Goal: Task Accomplishment & Management: Manage account settings

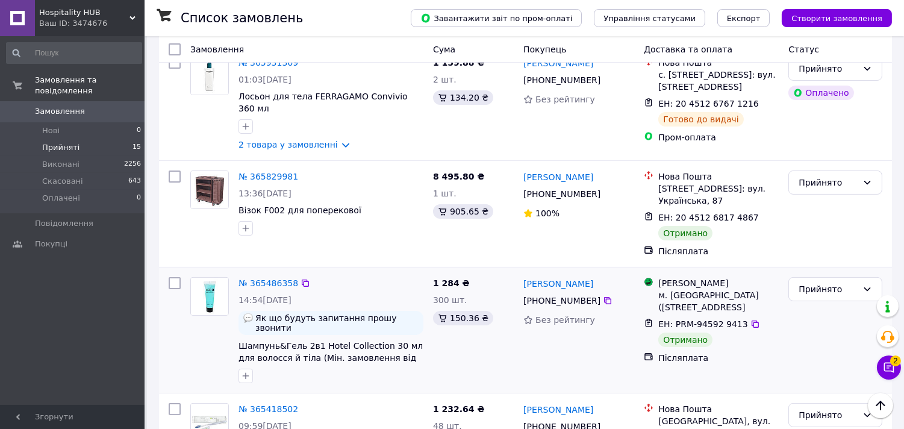
scroll to position [669, 0]
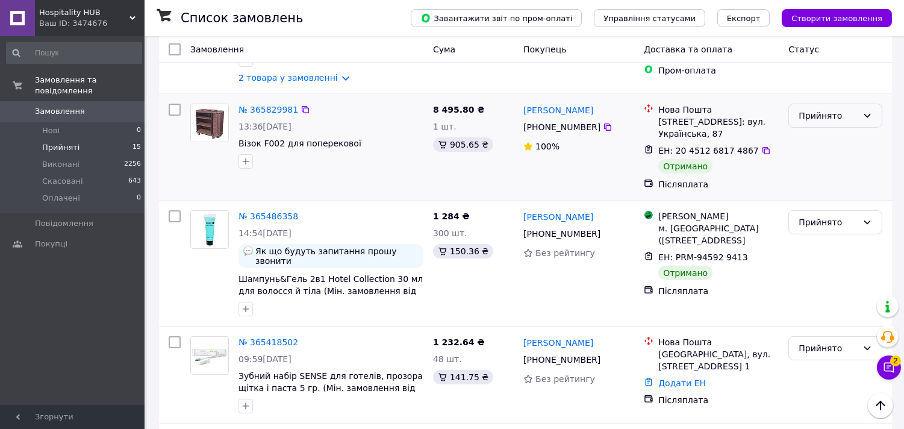
click at [856, 109] on div "Прийнято" at bounding box center [828, 115] width 59 height 13
click at [851, 135] on li "Виконано" at bounding box center [836, 128] width 93 height 22
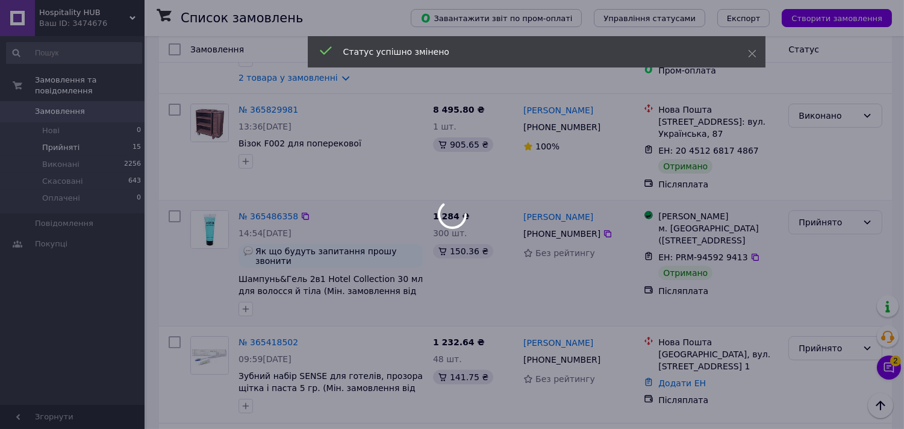
click at [851, 207] on body "Hospitality HUB Ваш ID: 3474676 Сайт Hospitality HUB Кабінет покупця Перевірити…" at bounding box center [452, 276] width 904 height 1890
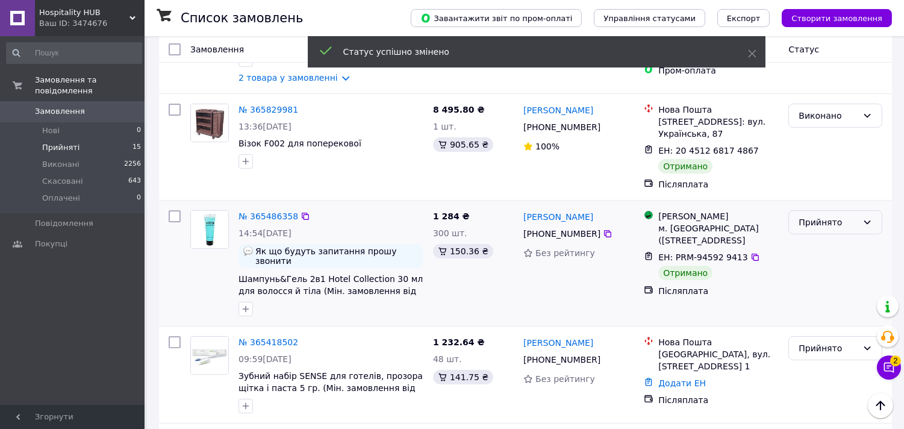
click at [851, 216] on div "Прийнято" at bounding box center [828, 222] width 59 height 13
click at [836, 231] on li "Виконано" at bounding box center [836, 235] width 93 height 22
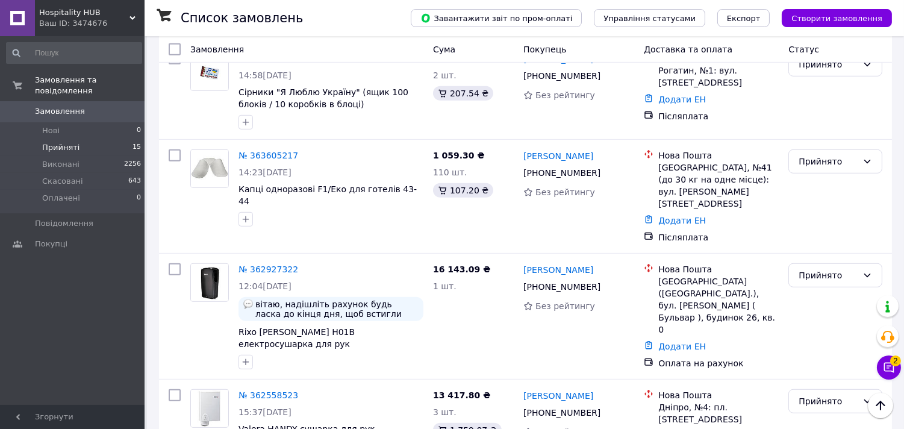
scroll to position [1201, 0]
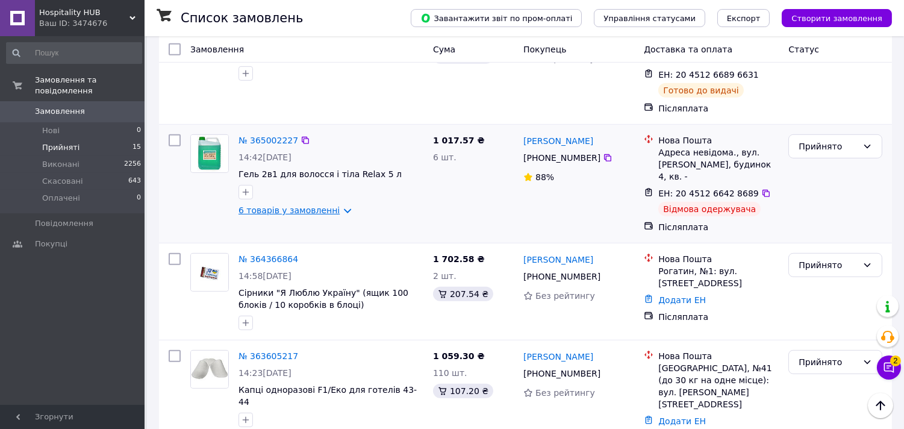
click at [335, 205] on link "6 товарів у замовленні" at bounding box center [289, 210] width 101 height 10
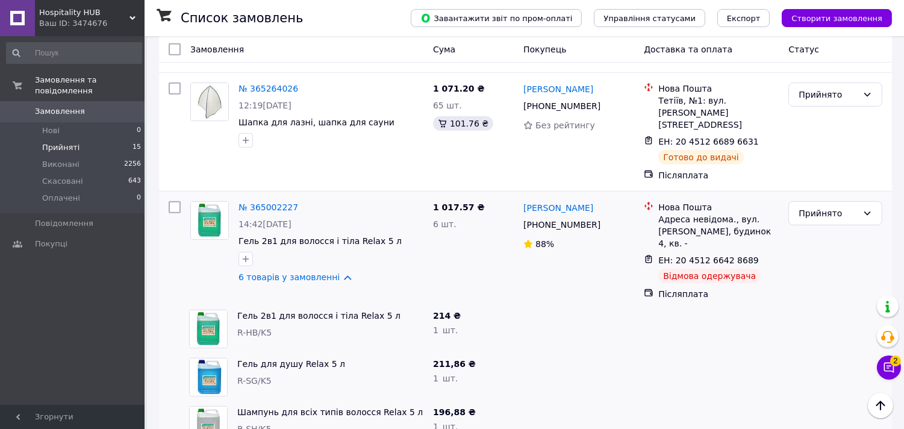
scroll to position [866, 0]
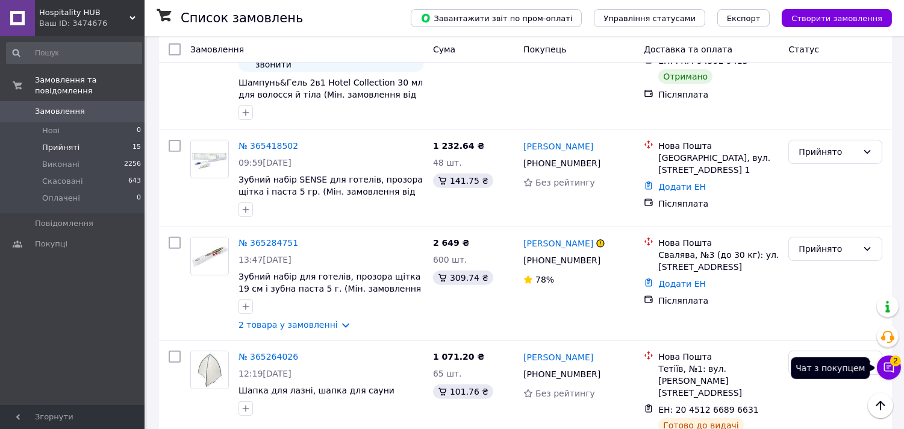
click at [894, 371] on icon at bounding box center [889, 368] width 12 height 12
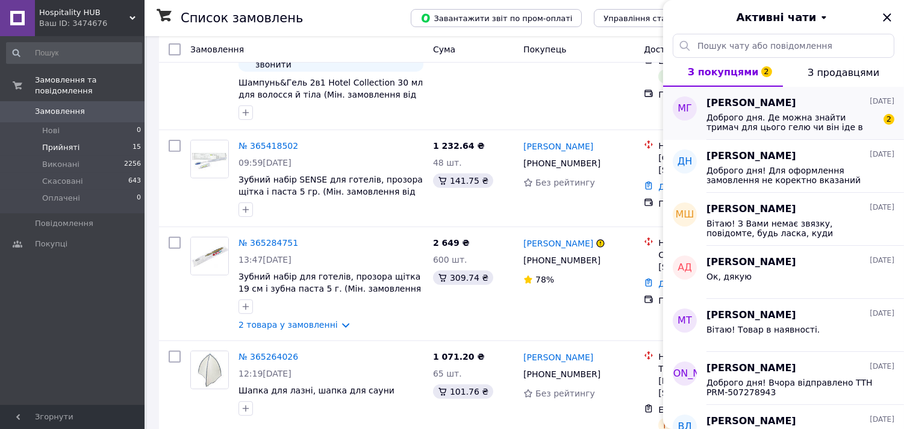
click at [777, 131] on span "Доброго дня. Де можна знайти тримач для цього гелю чи він іде в комплекті з три…" at bounding box center [792, 122] width 171 height 19
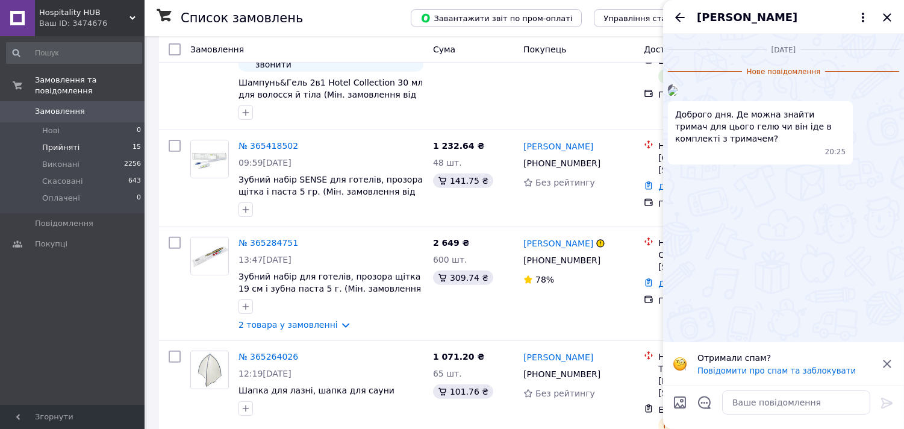
click at [677, 13] on icon "Назад" at bounding box center [680, 17] width 14 height 14
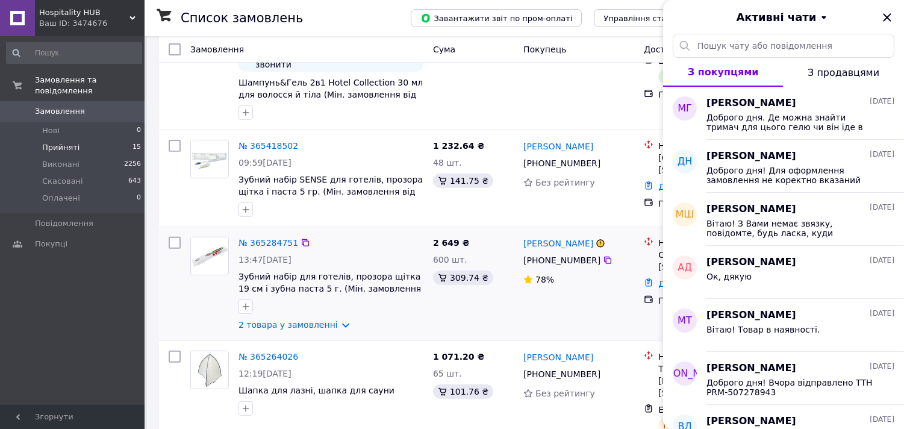
scroll to position [799, 0]
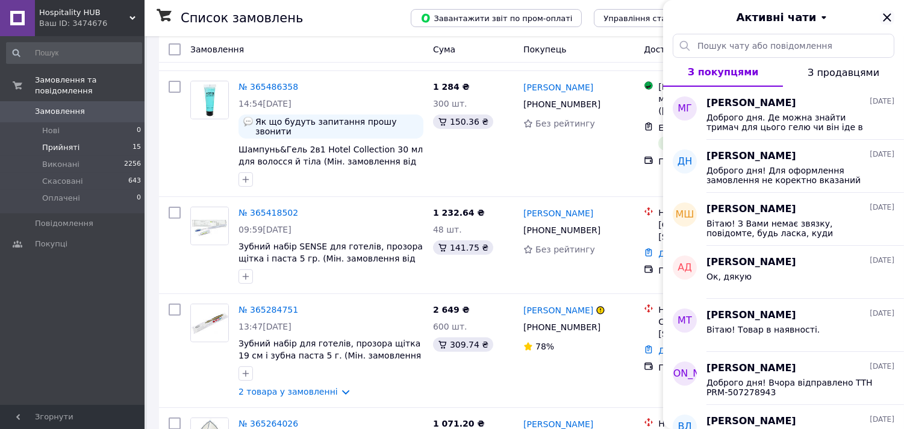
click at [886, 22] on icon "Закрити" at bounding box center [887, 17] width 14 height 14
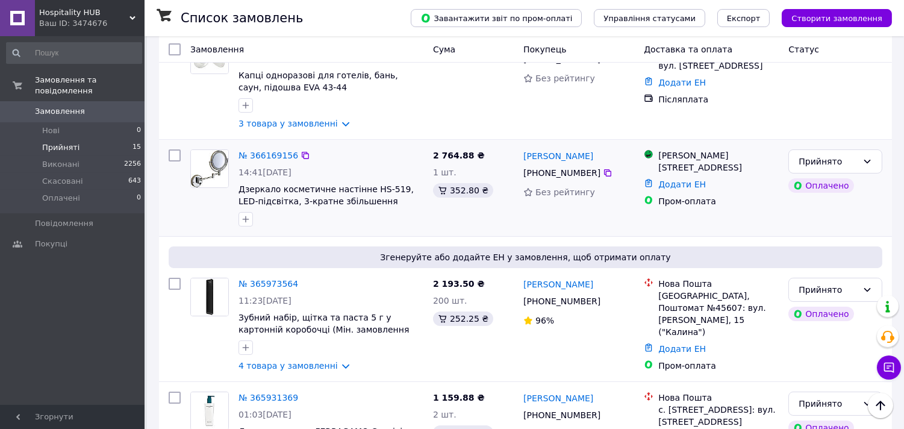
scroll to position [334, 0]
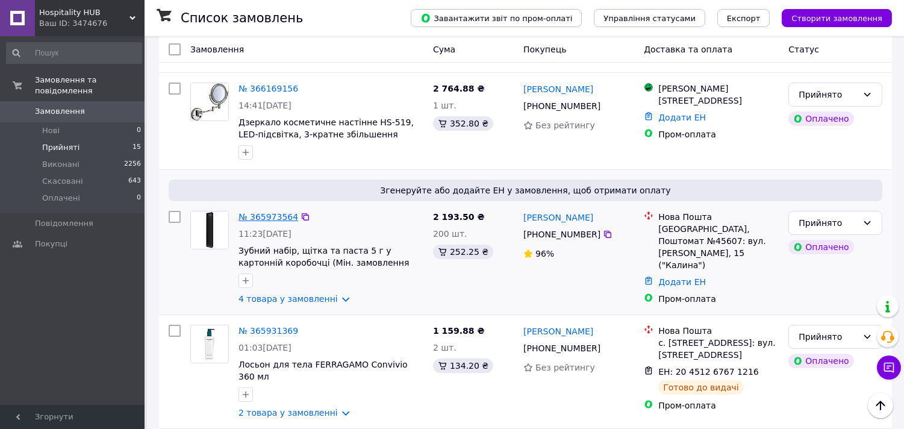
click at [248, 212] on link "№ 365973564" at bounding box center [269, 217] width 60 height 10
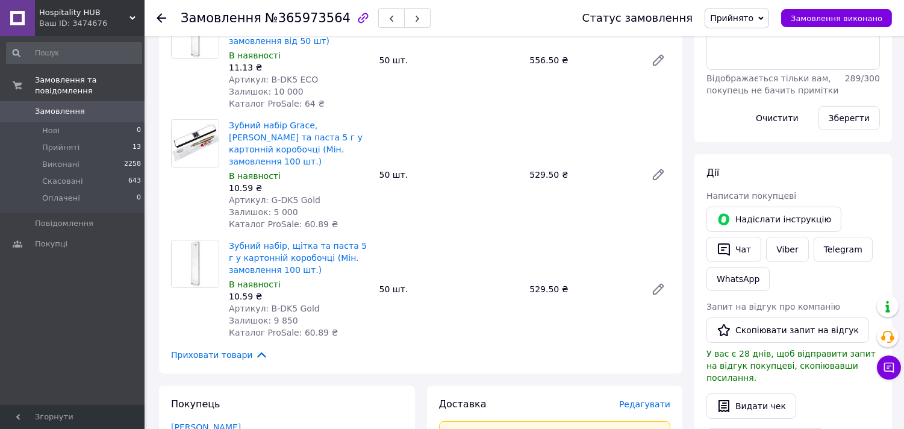
scroll to position [134, 0]
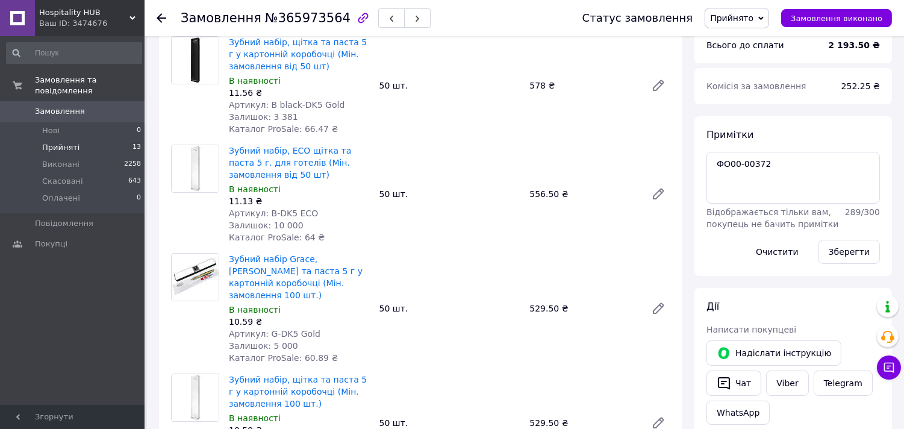
click at [51, 142] on span "Прийняті" at bounding box center [60, 147] width 37 height 11
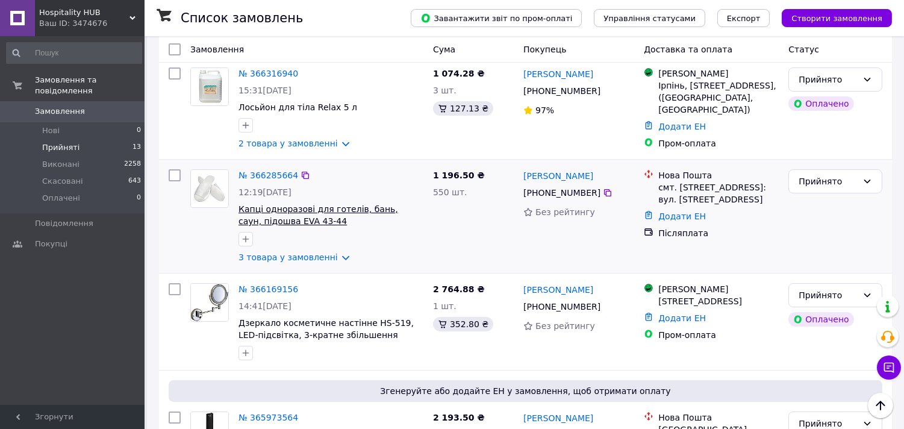
scroll to position [268, 0]
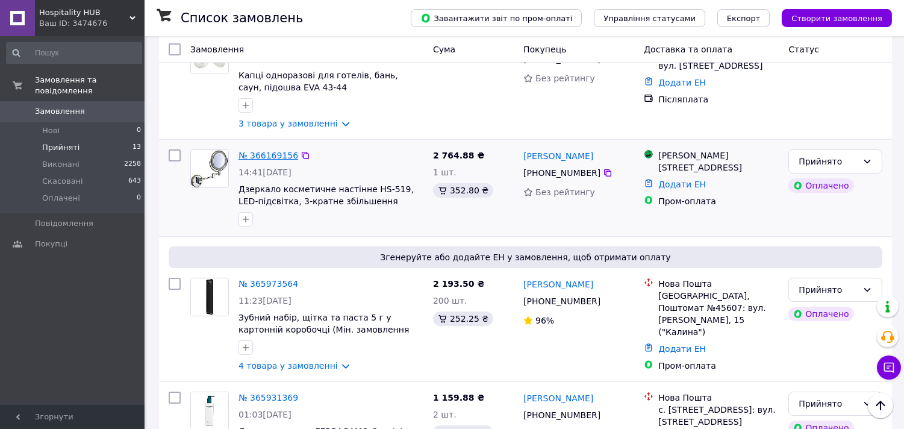
click at [274, 151] on link "№ 366169156" at bounding box center [269, 156] width 60 height 10
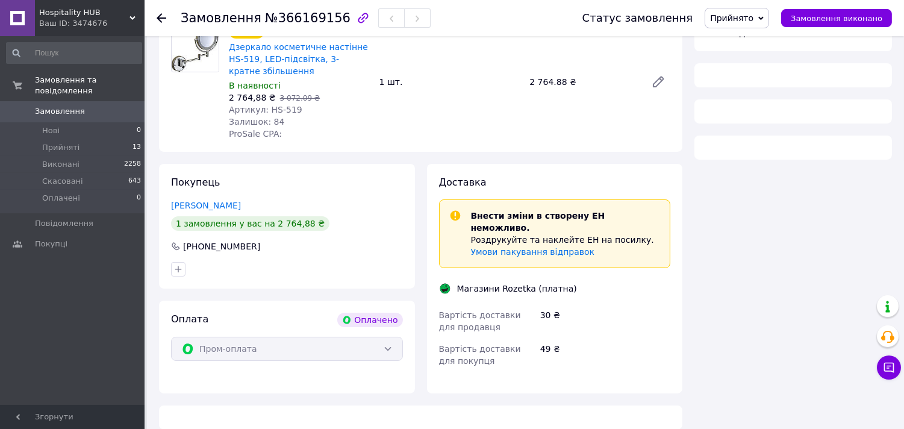
scroll to position [268, 0]
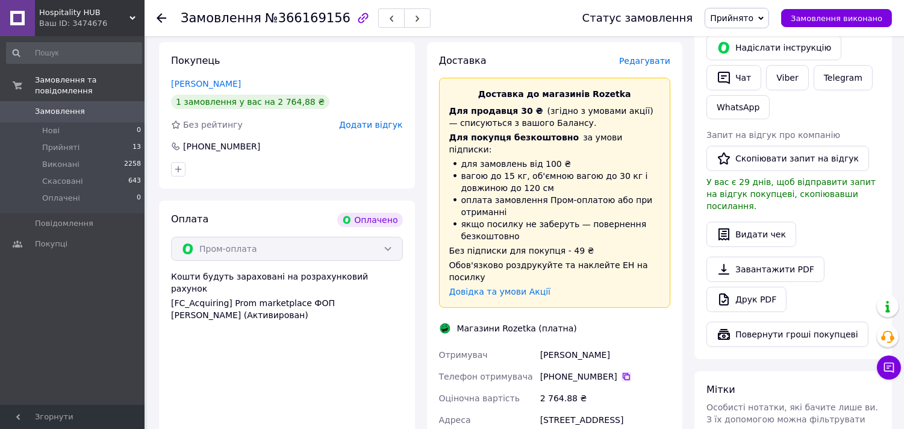
click at [622, 372] on icon at bounding box center [627, 377] width 10 height 10
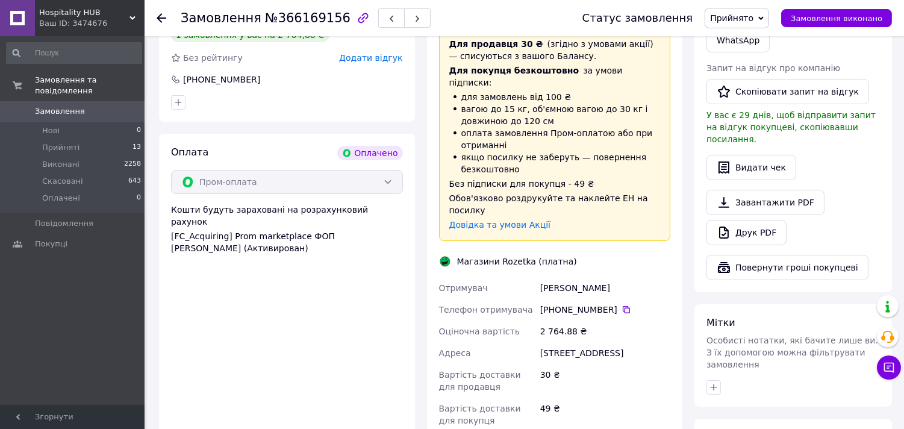
scroll to position [401, 0]
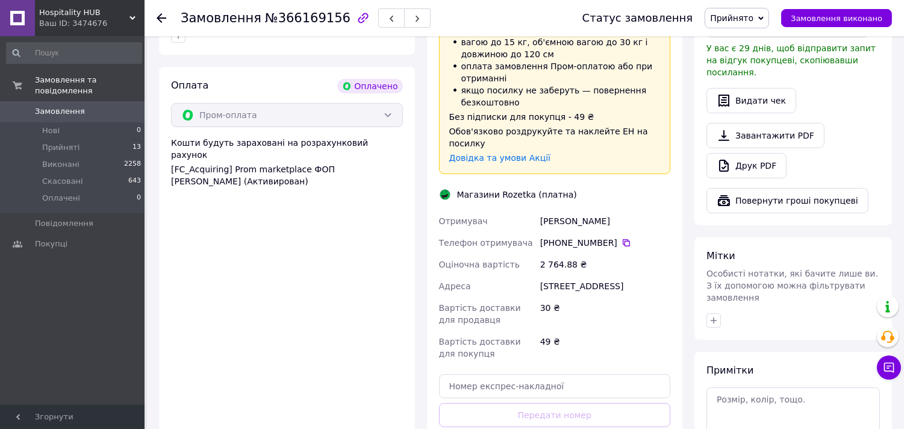
drag, startPoint x: 459, startPoint y: 170, endPoint x: 636, endPoint y: 262, distance: 199.7
click at [642, 260] on div "Доставка Редагувати Доставка до магазинів Rozetka Для продавця 30 ₴   (згідно з…" at bounding box center [555, 200] width 232 height 560
copy div "Магазини Rozetka (платна) Отримувач Третьякова Елена Телефон отримувача +380 95…"
click at [324, 4] on div "Замовлення №366169156" at bounding box center [370, 18] width 378 height 36
click at [290, 28] on div "Замовлення №366169156" at bounding box center [370, 18] width 378 height 36
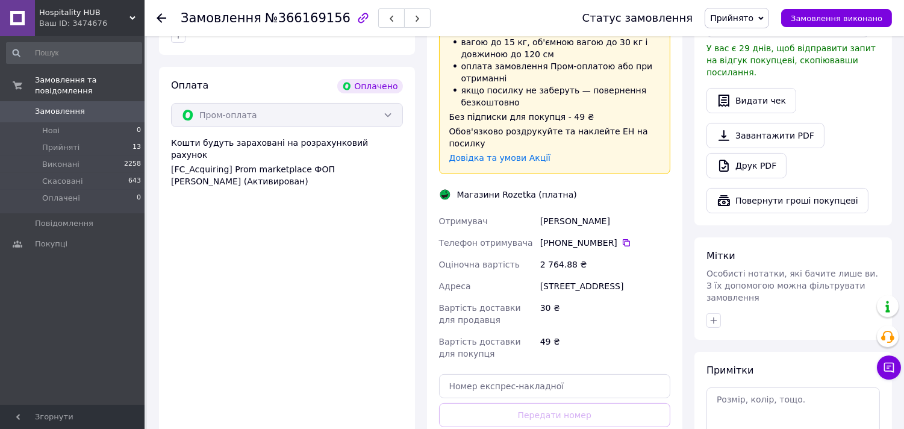
click at [290, 28] on div "Замовлення №366169156" at bounding box center [370, 18] width 378 height 36
click at [292, 22] on span "№366169156" at bounding box center [308, 18] width 86 height 14
copy span "366169156"
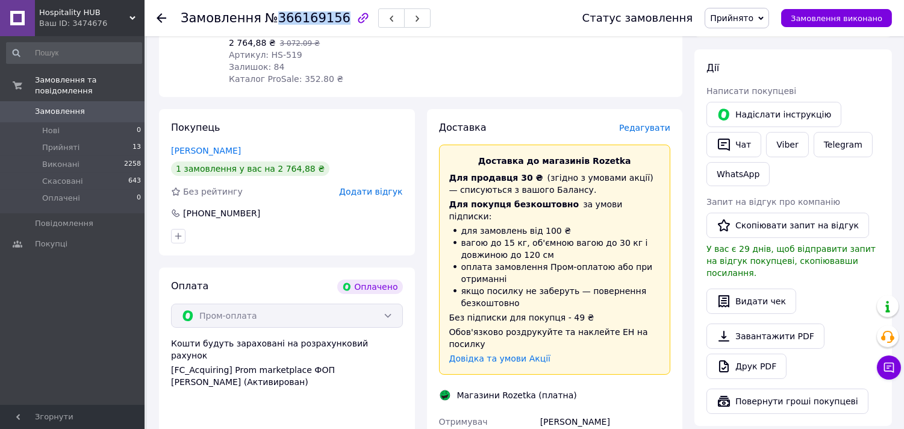
scroll to position [0, 0]
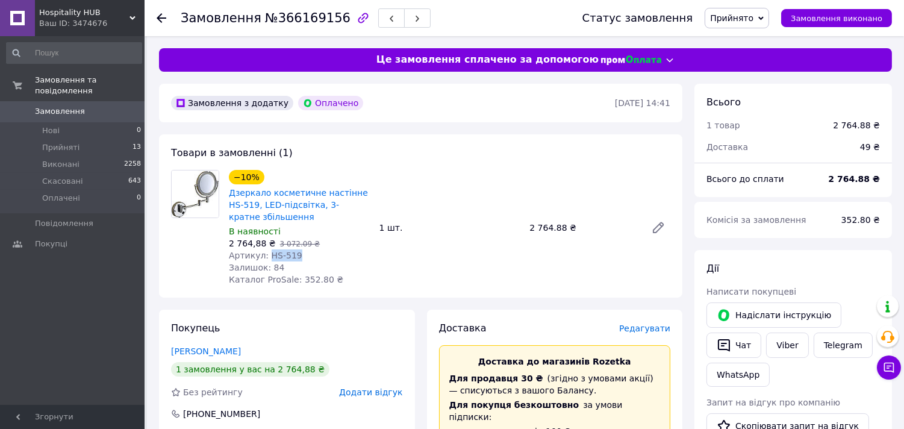
drag, startPoint x: 266, startPoint y: 255, endPoint x: 307, endPoint y: 255, distance: 41.0
click at [307, 255] on div "Артикул: HS-519" at bounding box center [299, 255] width 141 height 12
copy span "HS-519"
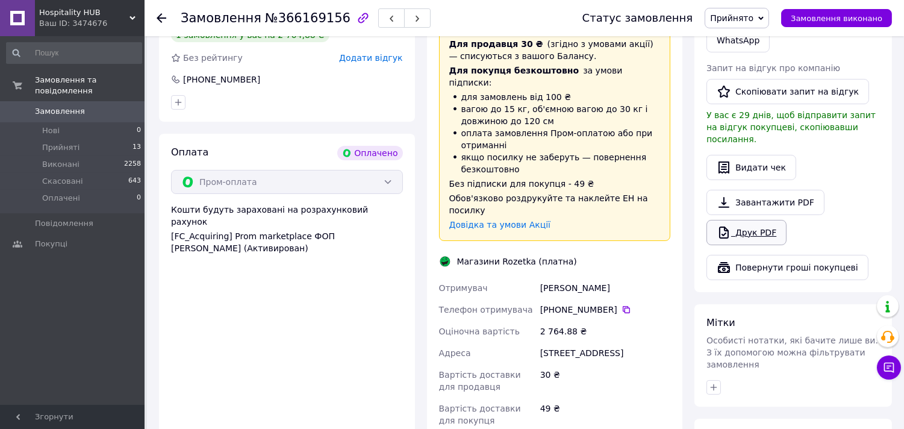
scroll to position [623, 0]
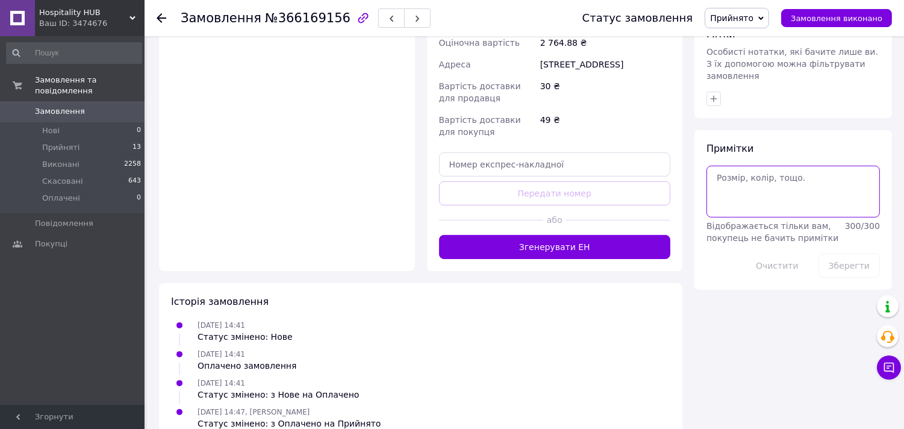
click at [775, 167] on textarea at bounding box center [794, 192] width 174 height 52
paste textarea "ФО00-00373"
type textarea "ФО00-00373"
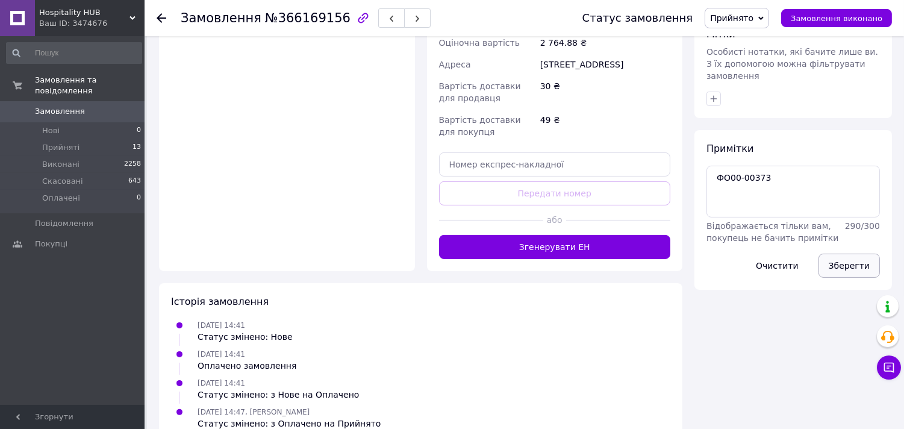
click at [848, 254] on button "Зберегти" at bounding box center [849, 266] width 61 height 24
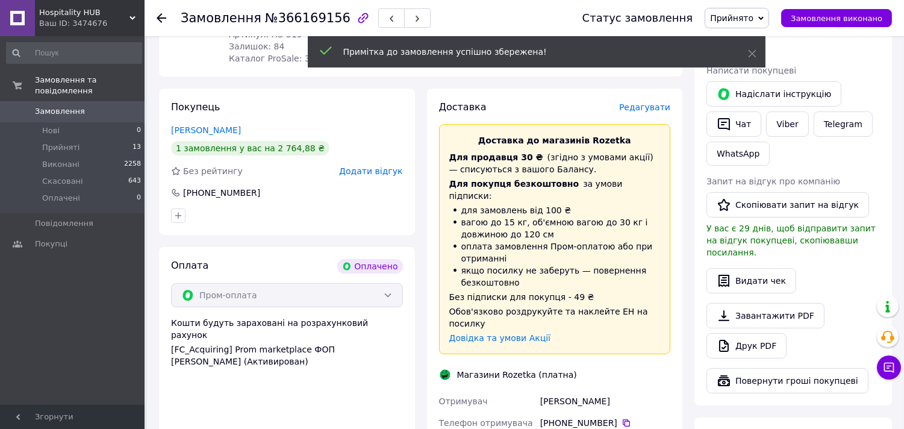
scroll to position [20, 0]
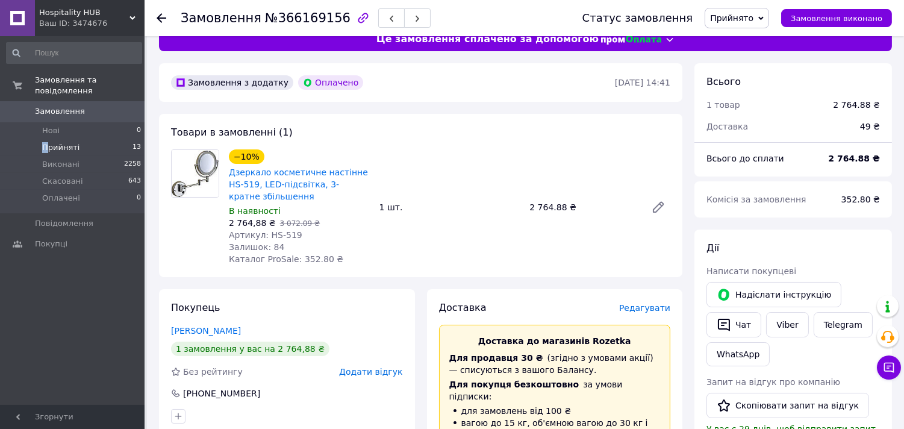
click at [45, 142] on span "Прийняті" at bounding box center [60, 147] width 37 height 11
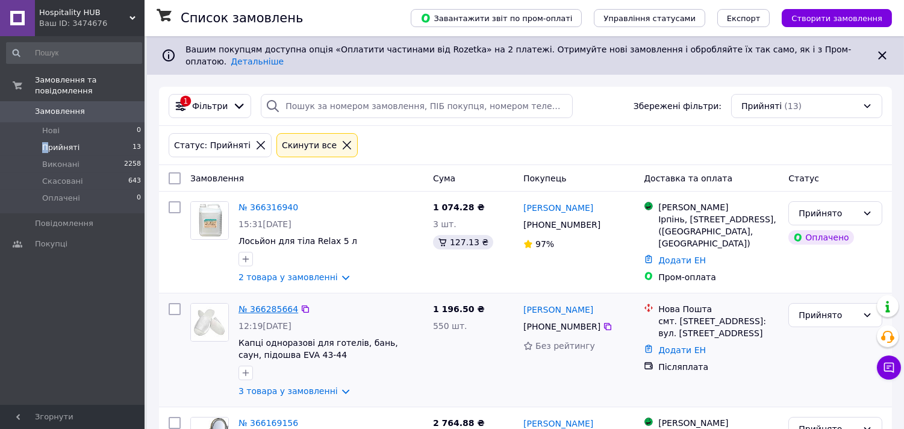
click at [274, 304] on link "№ 366285664" at bounding box center [269, 309] width 60 height 10
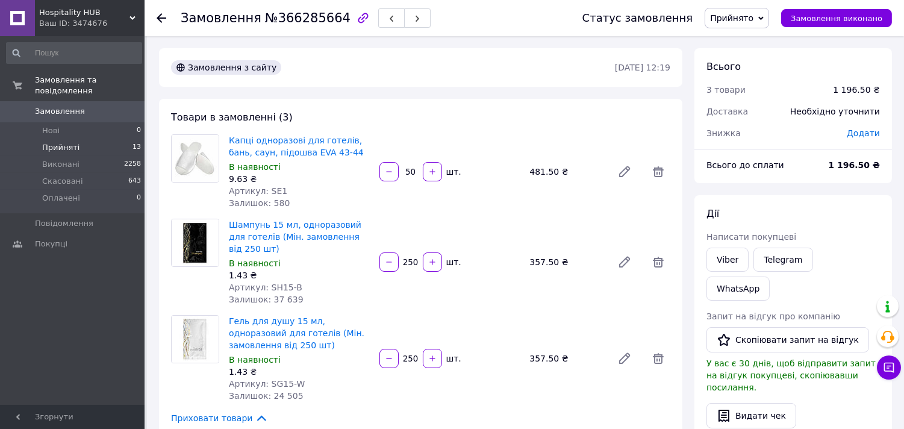
click at [54, 142] on span "Прийняті" at bounding box center [60, 147] width 37 height 11
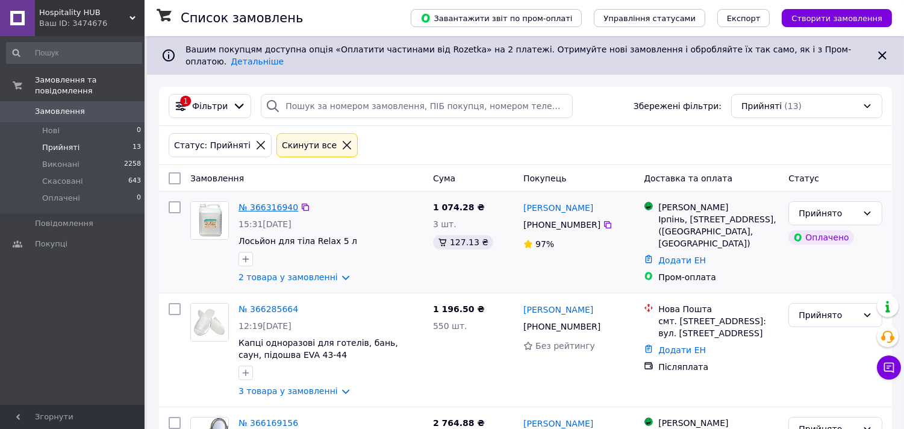
click at [258, 202] on link "№ 366316940" at bounding box center [269, 207] width 60 height 10
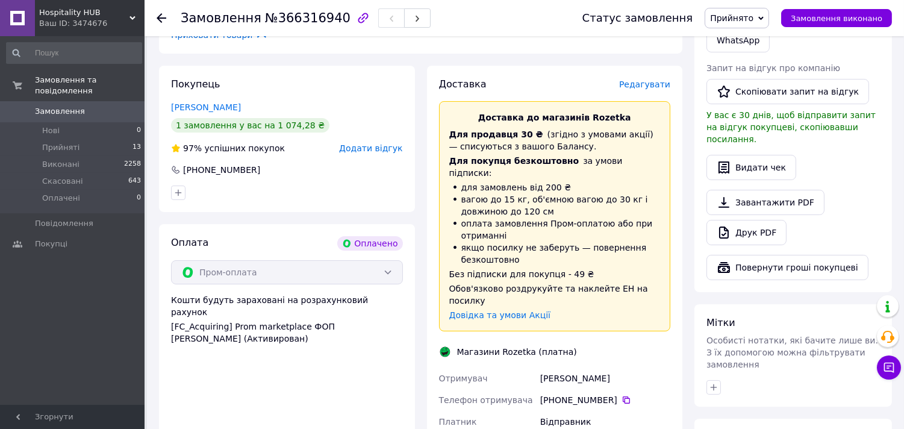
scroll to position [535, 0]
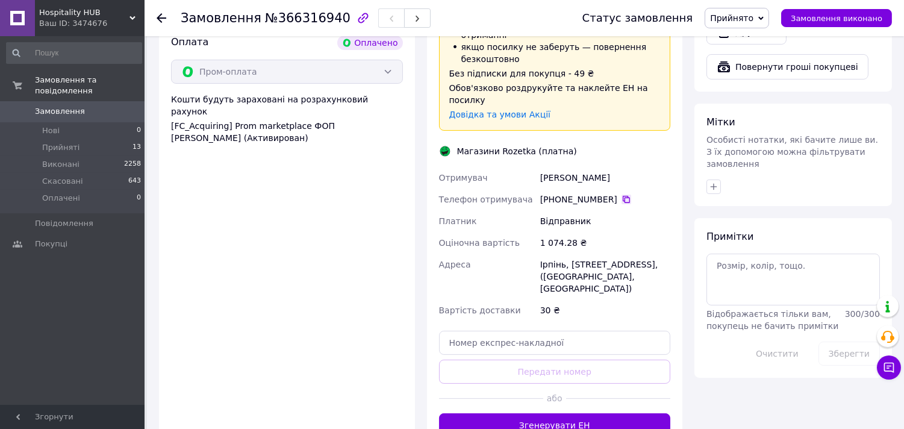
click at [622, 195] on icon at bounding box center [627, 200] width 10 height 10
click at [61, 142] on span "Прийняті" at bounding box center [60, 147] width 37 height 11
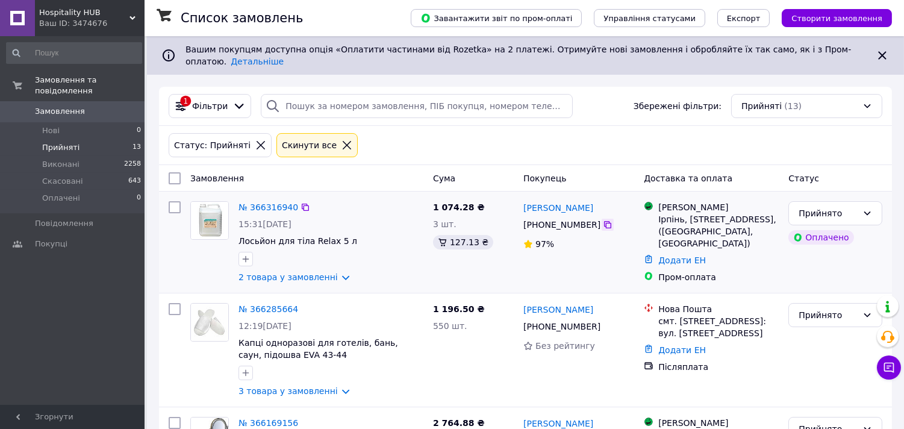
click at [604, 221] on icon at bounding box center [607, 224] width 7 height 7
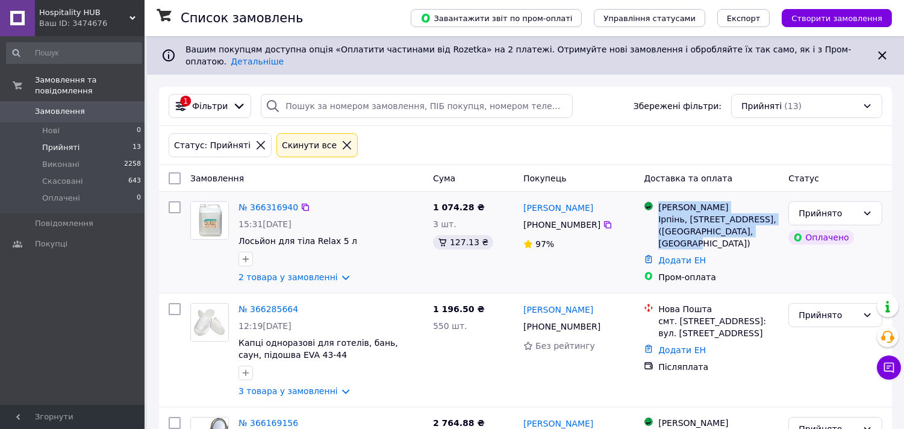
drag, startPoint x: 660, startPoint y: 196, endPoint x: 752, endPoint y: 221, distance: 95.0
click at [752, 221] on div "Магазини Rozetka Ірпінь, Університетська вул., 2Ф/4, (ЖК Карат, Ірпінь)" at bounding box center [718, 225] width 125 height 48
copy div "Магазини Rozetka Ірпінь, Університетська вул., 2Ф/4, (ЖК Карат, Ірпінь)"
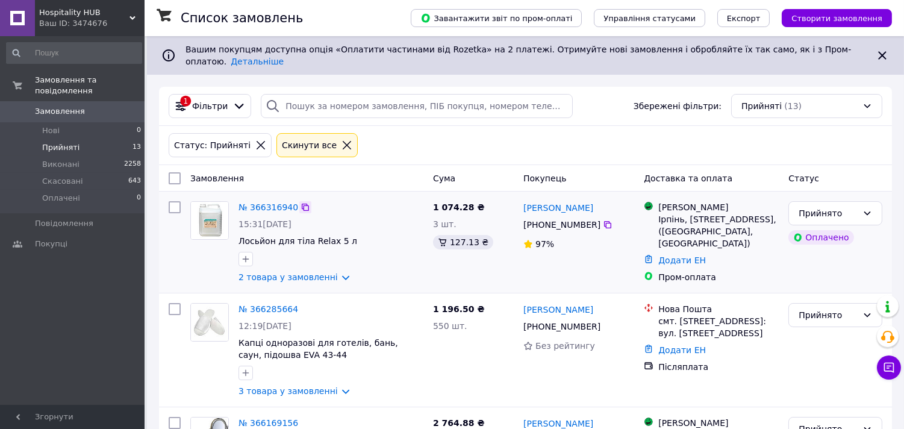
click at [301, 202] on icon at bounding box center [306, 207] width 10 height 10
click at [325, 272] on link "2 товара у замовленні" at bounding box center [288, 277] width 99 height 10
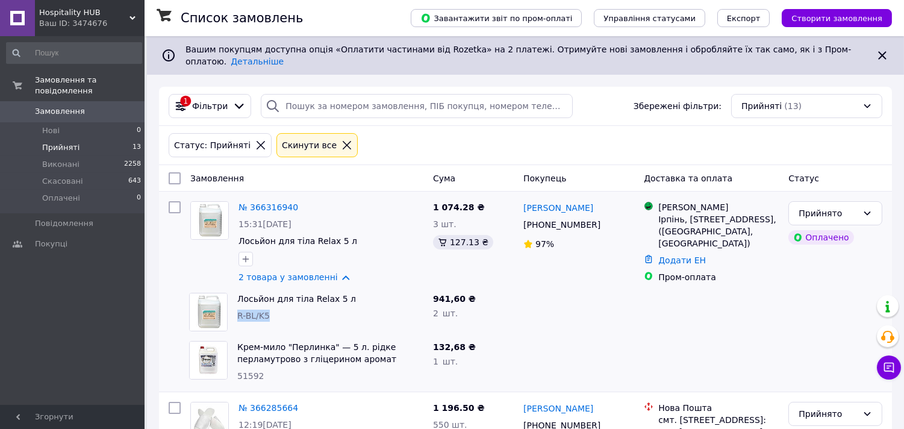
drag, startPoint x: 239, startPoint y: 305, endPoint x: 277, endPoint y: 312, distance: 38.5
click at [277, 312] on div "R-BL/K5" at bounding box center [330, 316] width 186 height 12
copy span "R-BL/K5"
click at [272, 205] on div "№ 366316940" at bounding box center [268, 207] width 62 height 14
click at [269, 202] on link "№ 366316940" at bounding box center [269, 207] width 60 height 10
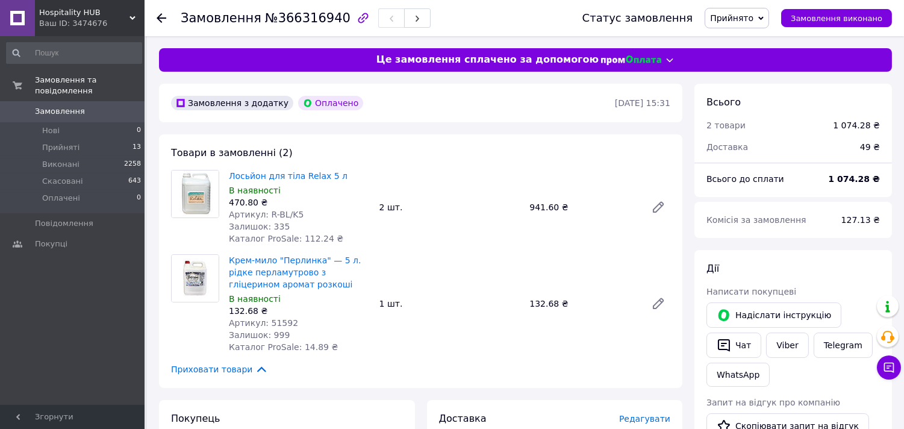
click at [269, 323] on span "Артикул: 51592" at bounding box center [263, 323] width 69 height 10
copy span "51592"
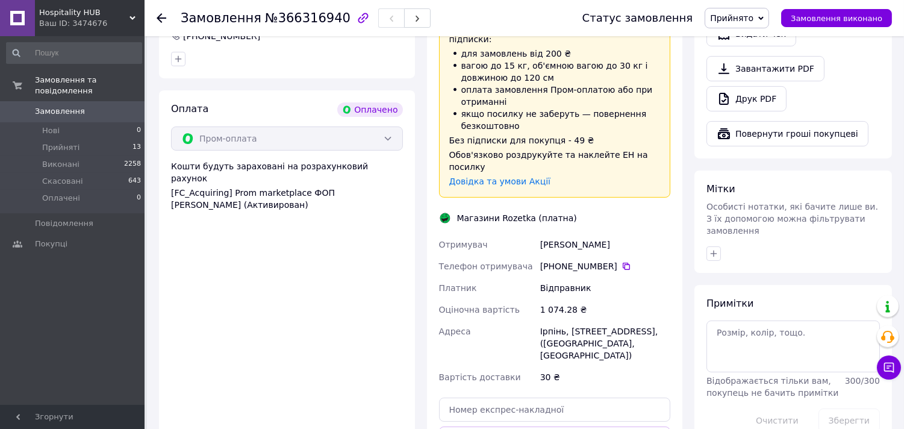
scroll to position [669, 0]
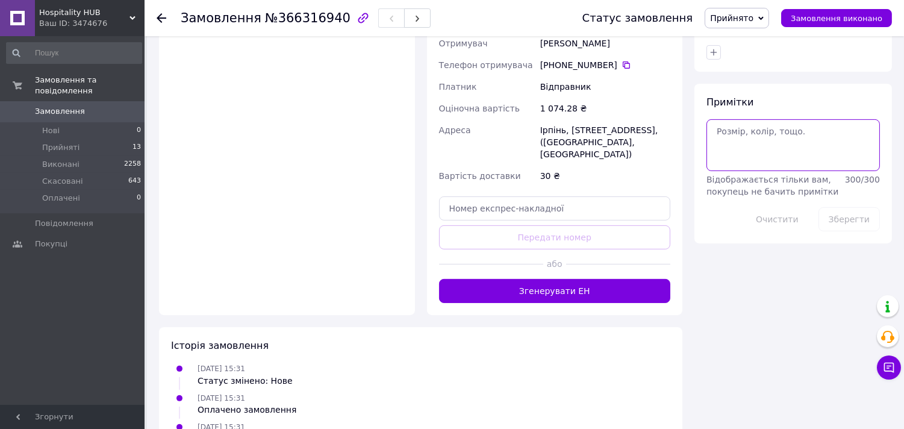
click at [757, 127] on textarea at bounding box center [794, 145] width 174 height 52
paste textarea "ФО00-00374"
type textarea "ФО00-00374"
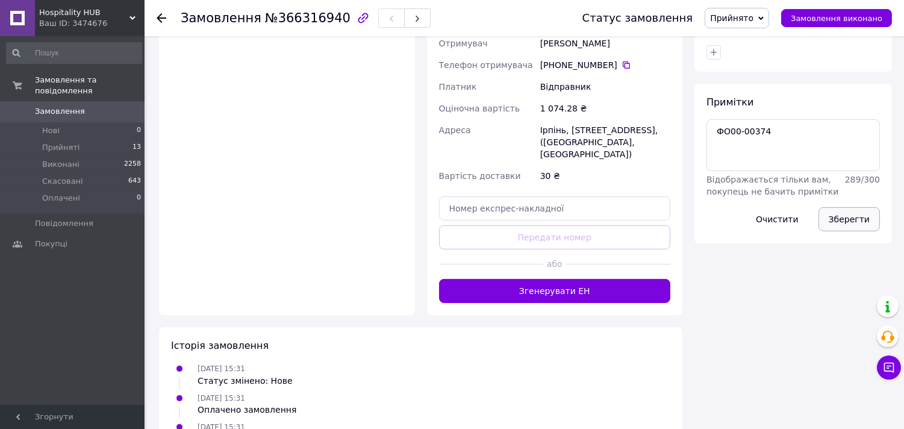
click at [870, 207] on button "Зберегти" at bounding box center [849, 219] width 61 height 24
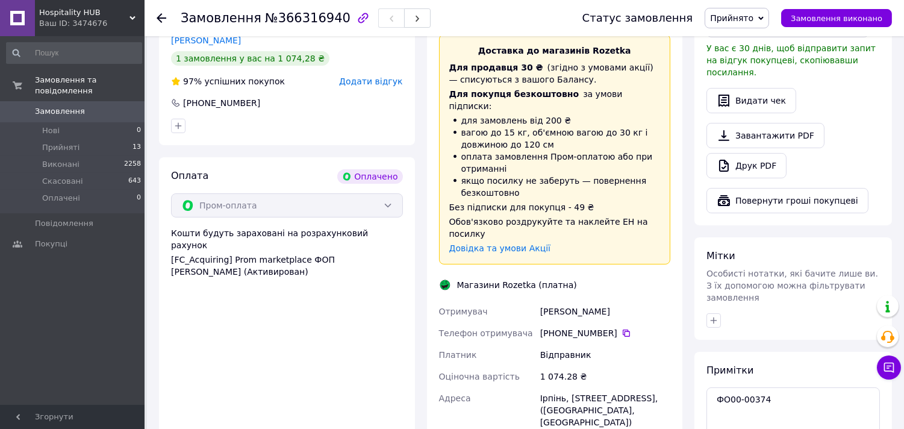
scroll to position [535, 0]
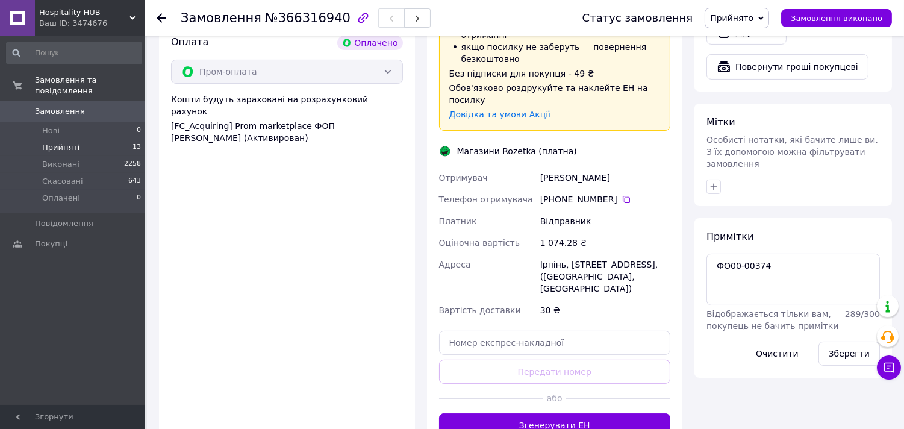
click at [53, 142] on span "Прийняті" at bounding box center [60, 147] width 37 height 11
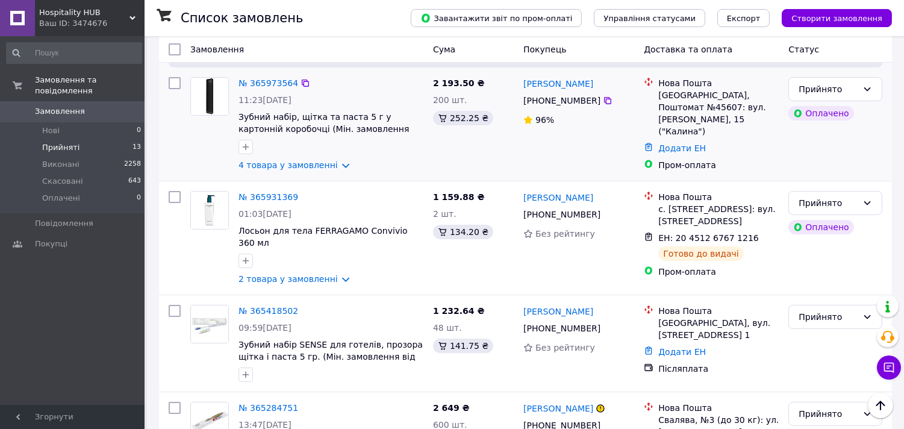
scroll to position [535, 0]
